Goal: Task Accomplishment & Management: Complete application form

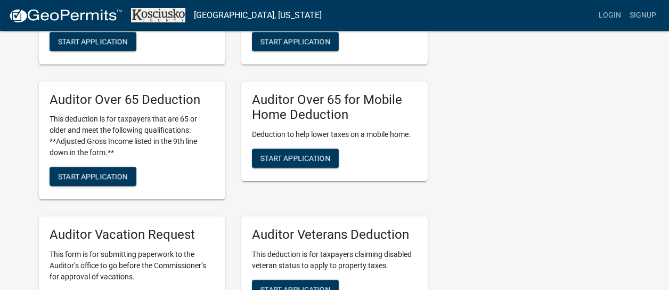
scroll to position [764, 0]
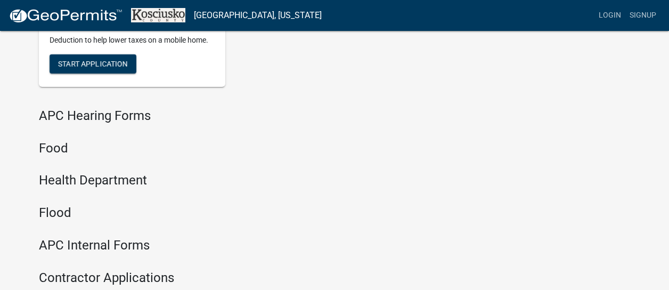
scroll to position [1116, 0]
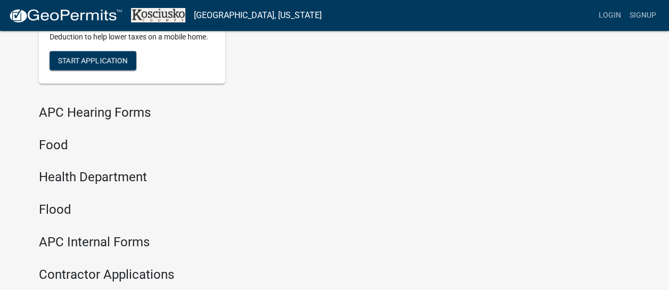
click at [52, 148] on h4 "Food" at bounding box center [233, 144] width 389 height 15
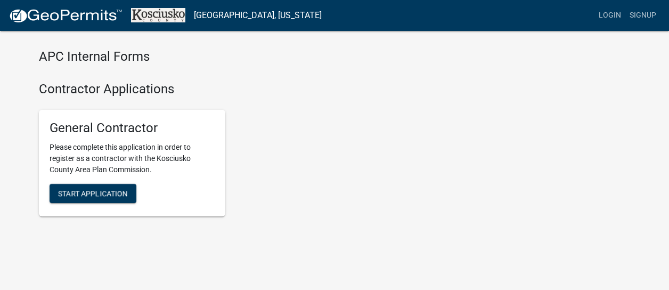
scroll to position [1302, 0]
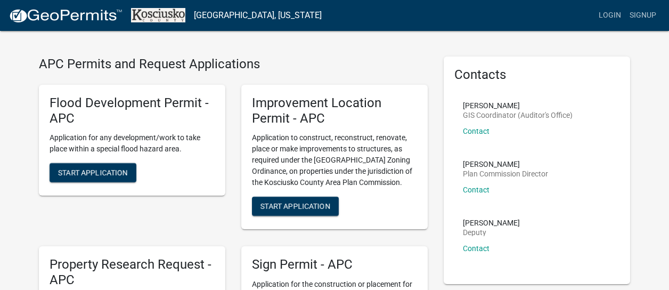
scroll to position [20, 0]
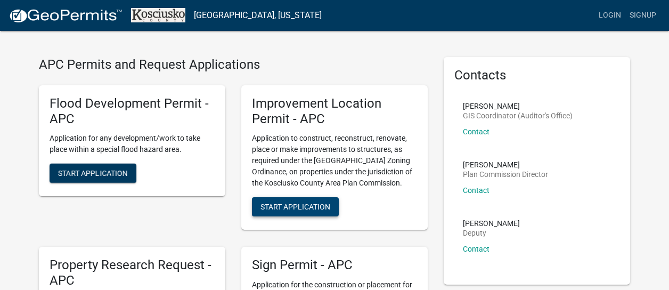
click at [293, 208] on span "Start Application" at bounding box center [296, 206] width 70 height 9
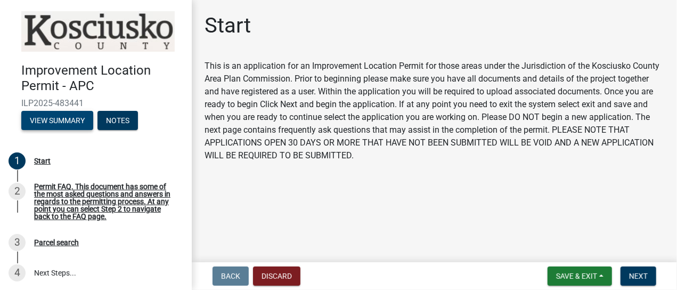
click at [68, 122] on button "View Summary" at bounding box center [57, 120] width 72 height 19
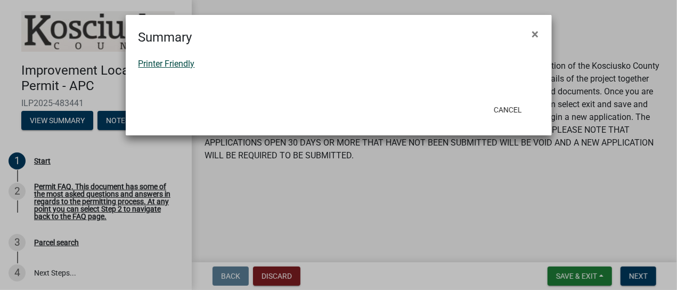
click at [177, 65] on link "Printer Friendly" at bounding box center [167, 64] width 56 height 10
click at [534, 34] on span "×" at bounding box center [535, 34] width 7 height 15
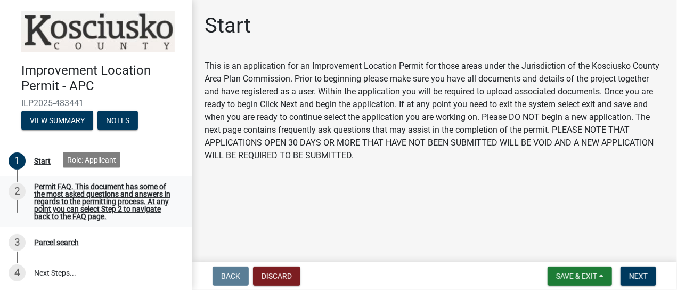
click at [94, 196] on div "Permit FAQ. This document has some of the most asked questions and answers in r…" at bounding box center [104, 201] width 141 height 37
click at [639, 273] on span "Next" at bounding box center [638, 276] width 19 height 9
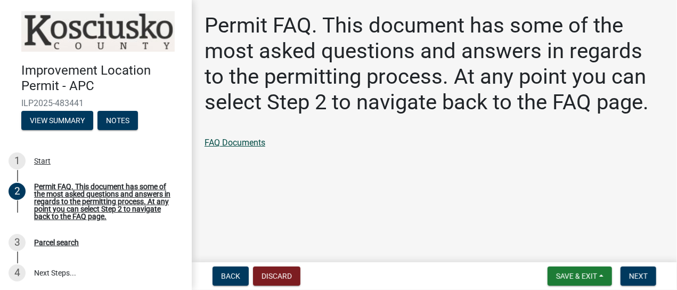
click at [241, 140] on link "FAQ Documents" at bounding box center [235, 142] width 61 height 10
